Goal: Task Accomplishment & Management: Use online tool/utility

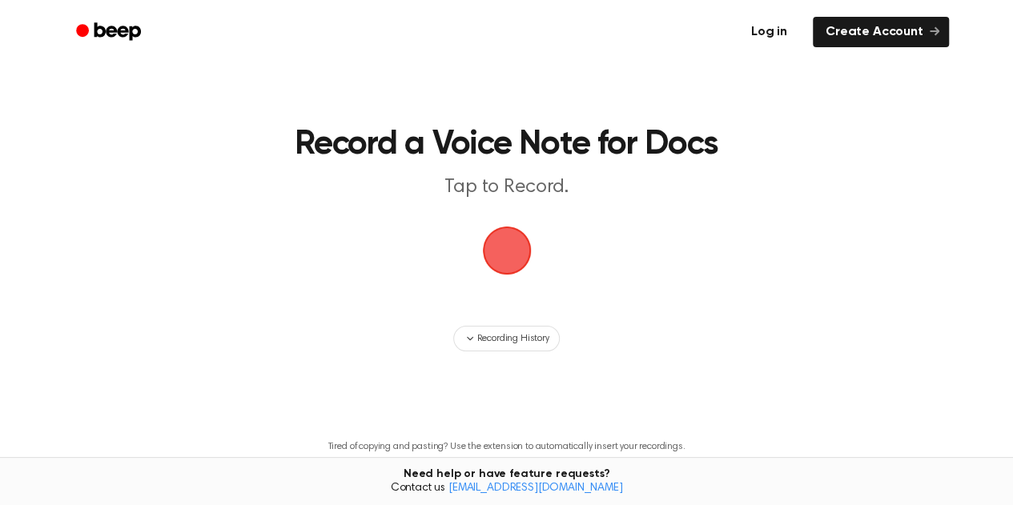
click at [782, 31] on link "Log in" at bounding box center [769, 32] width 68 height 37
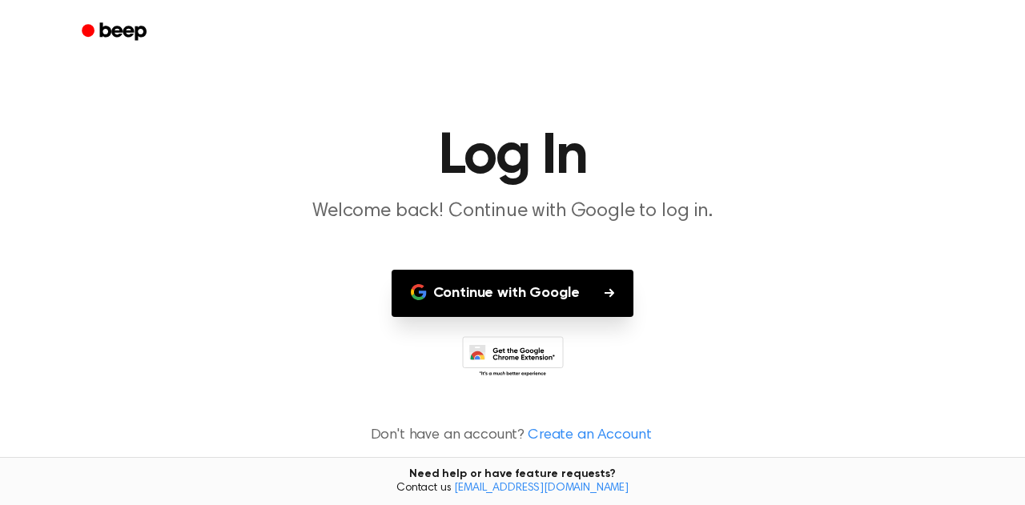
click at [529, 290] on button "Continue with Google" at bounding box center [513, 293] width 243 height 47
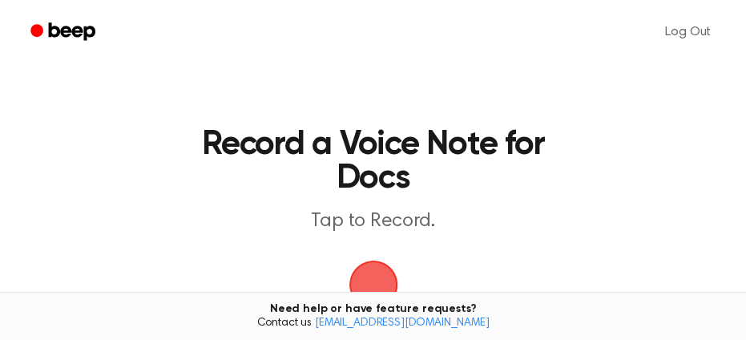
drag, startPoint x: 574, startPoint y: 111, endPoint x: 807, endPoint y: 134, distance: 234.1
click at [746, 134] on html "Log Out Record a Voice Note for Docs Tap to Record. Recording History Tired of …" at bounding box center [373, 333] width 746 height 666
click at [562, 167] on h1 "Record a Voice Note for Docs" at bounding box center [373, 161] width 400 height 67
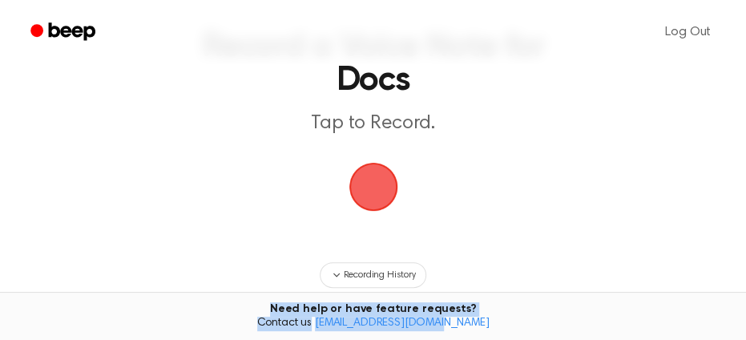
drag, startPoint x: 501, startPoint y: 317, endPoint x: 614, endPoint y: 323, distance: 113.1
click at [615, 332] on div "Need help or have feature requests? Contact us [EMAIL_ADDRESS][DOMAIN_NAME]" at bounding box center [373, 316] width 746 height 48
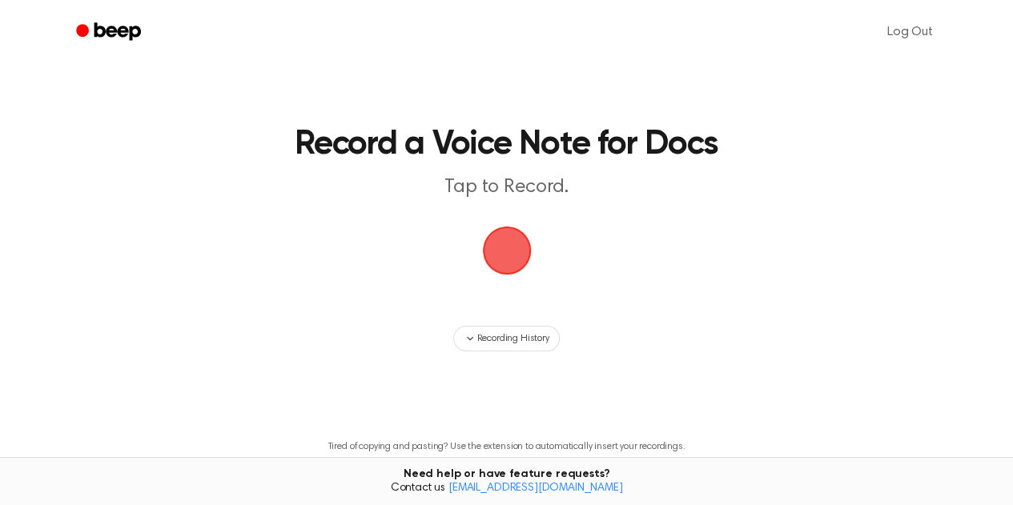
drag, startPoint x: 783, startPoint y: 72, endPoint x: 908, endPoint y: 5, distance: 141.9
click at [961, 79] on main "Record a Voice Note for Docs Tap to Record. Recording History Tired of copying …" at bounding box center [506, 277] width 1013 height 555
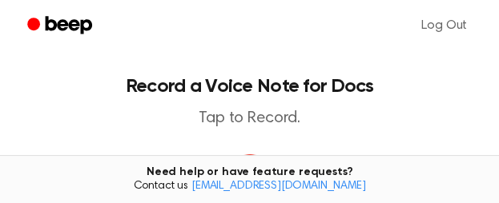
click at [255, 147] on span "button" at bounding box center [250, 178] width 62 height 62
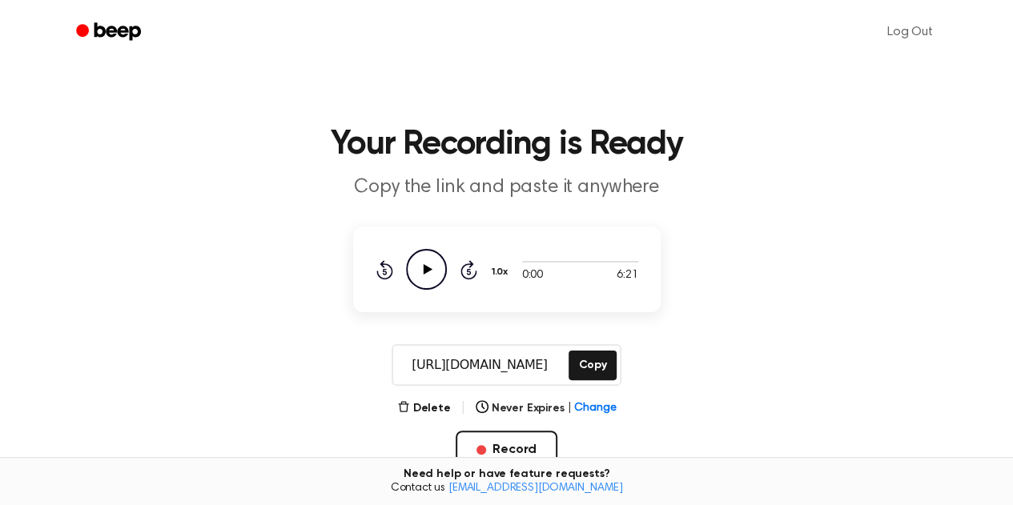
click at [437, 275] on icon "Play Audio" at bounding box center [426, 269] width 41 height 41
drag, startPoint x: 524, startPoint y: 264, endPoint x: 647, endPoint y: 264, distance: 123.3
click at [647, 264] on div "0:14 6:21 1.0x Rewind 5 seconds Pause Audio Skip 5 seconds" at bounding box center [507, 270] width 308 height 86
drag, startPoint x: 428, startPoint y: 270, endPoint x: 425, endPoint y: 278, distance: 8.4
click at [425, 278] on icon "Pause Audio" at bounding box center [426, 269] width 41 height 41
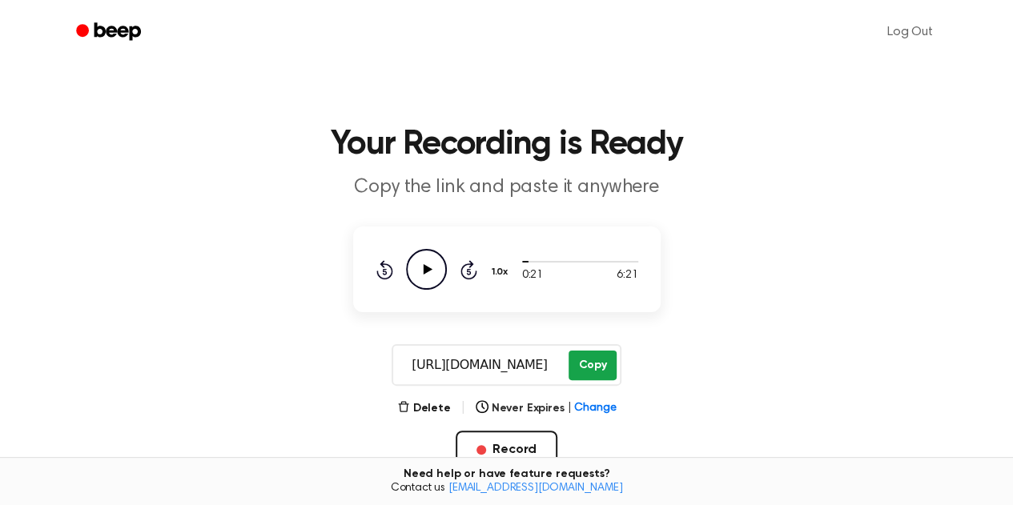
click at [586, 368] on button "Copy" at bounding box center [592, 366] width 47 height 30
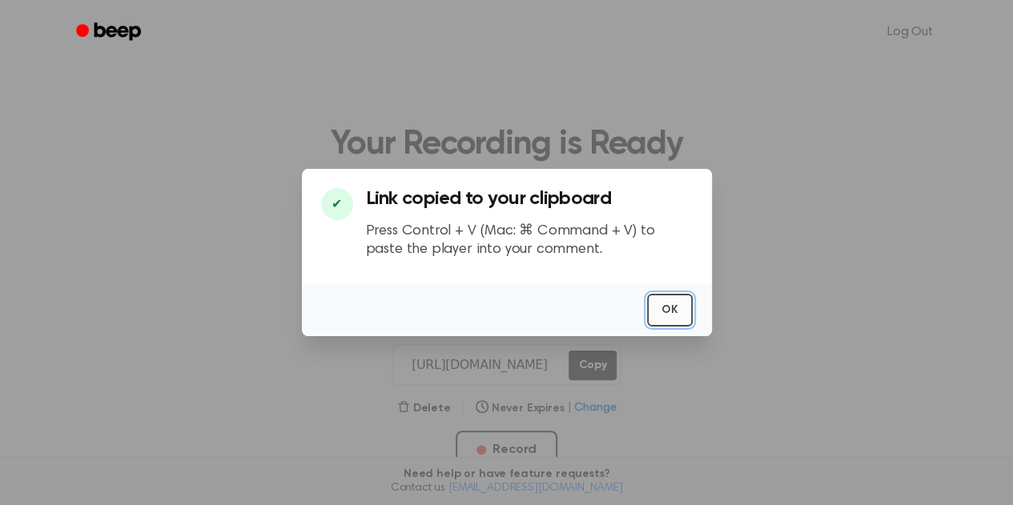
click at [674, 316] on button "OK" at bounding box center [670, 310] width 46 height 33
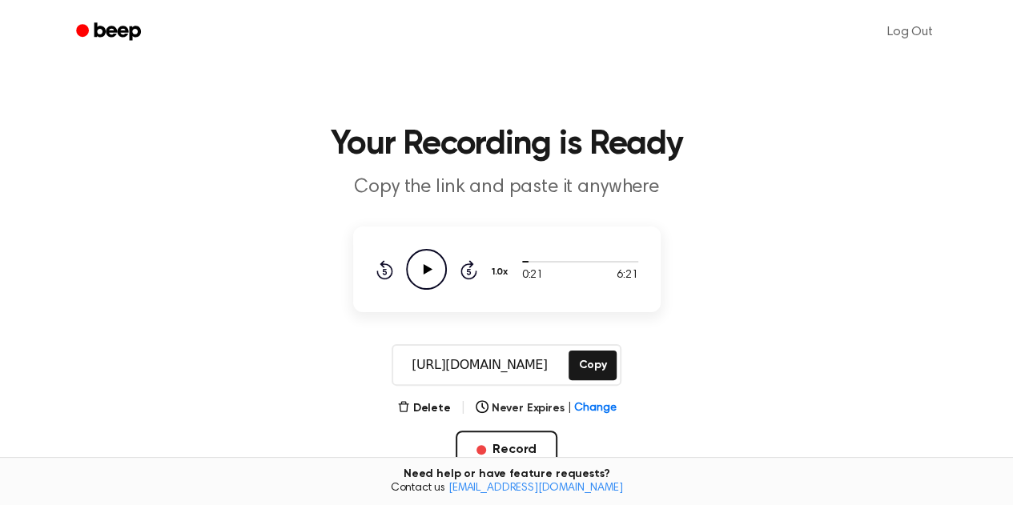
click at [421, 272] on icon "Play Audio" at bounding box center [426, 269] width 41 height 41
drag, startPoint x: 528, startPoint y: 262, endPoint x: 505, endPoint y: 262, distance: 23.2
click at [505, 262] on div "0:23 6:21 1.0x Rewind 5 seconds Pause Audio Skip 5 seconds" at bounding box center [507, 269] width 263 height 41
click at [384, 273] on icon "Rewind 5 seconds" at bounding box center [385, 269] width 18 height 21
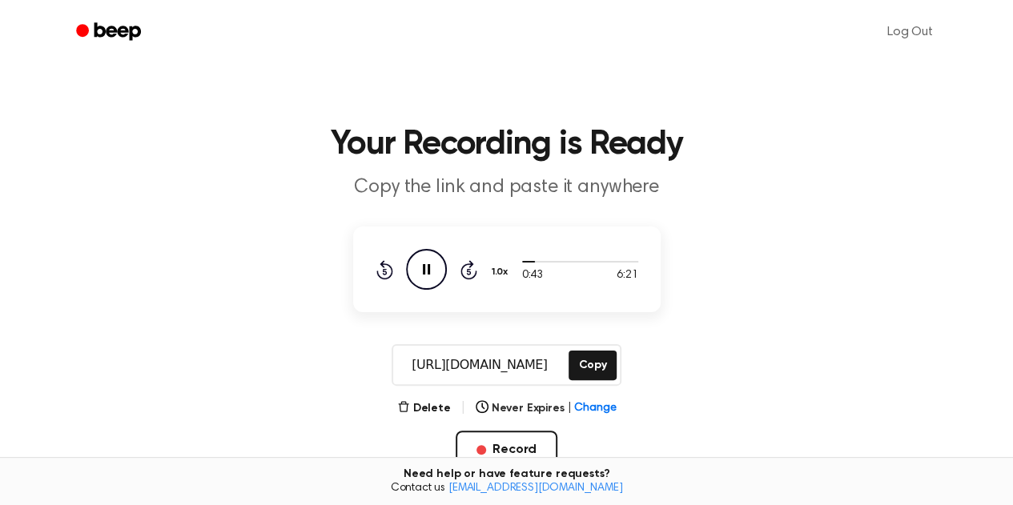
click at [384, 273] on icon "Rewind 5 seconds" at bounding box center [385, 269] width 18 height 21
click at [383, 272] on icon "Rewind 5 seconds" at bounding box center [385, 269] width 18 height 21
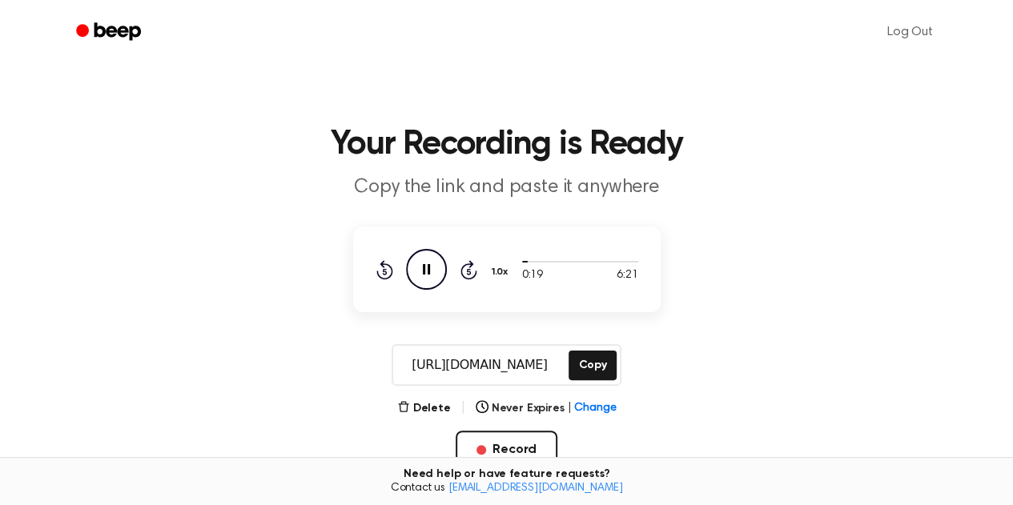
click at [383, 272] on icon at bounding box center [384, 271] width 4 height 6
click at [383, 271] on icon "Rewind 5 seconds" at bounding box center [385, 269] width 18 height 21
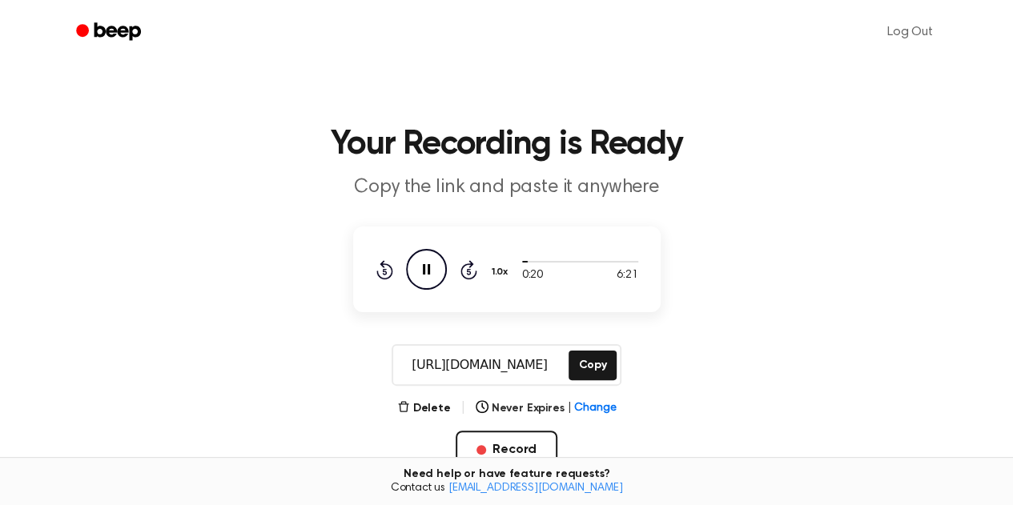
click at [428, 280] on icon "Pause Audio" at bounding box center [426, 269] width 41 height 41
